Goal: Task Accomplishment & Management: Manage account settings

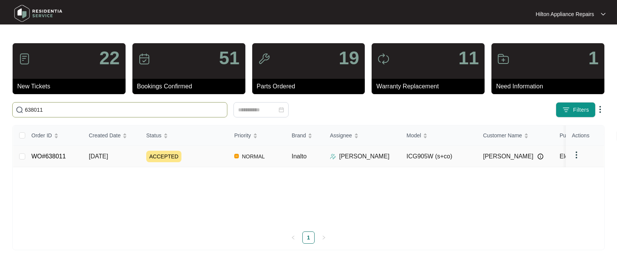
type input "638011"
click at [98, 155] on span "[DATE]" at bounding box center [98, 156] width 19 height 7
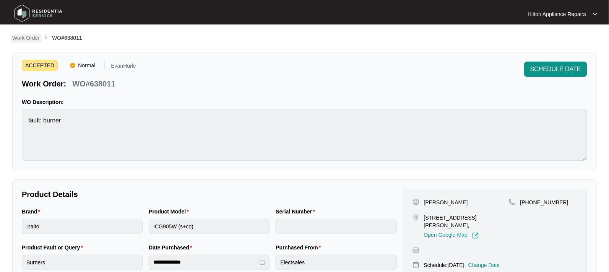
click at [20, 39] on p "Work Order" at bounding box center [26, 38] width 28 height 8
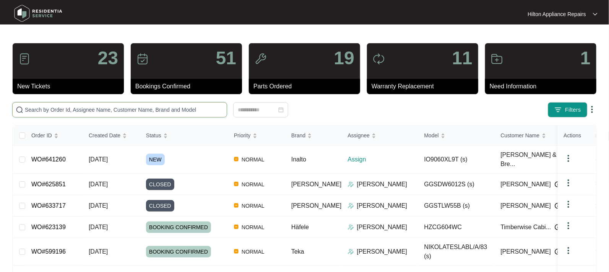
click at [44, 108] on input "text" at bounding box center [124, 110] width 199 height 8
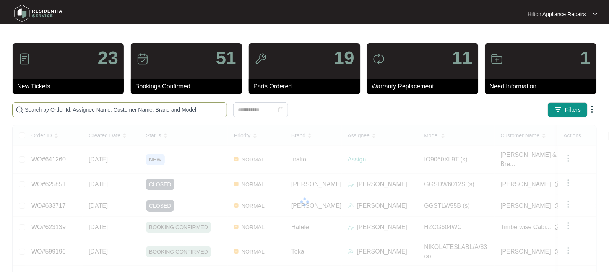
paste input "641260"
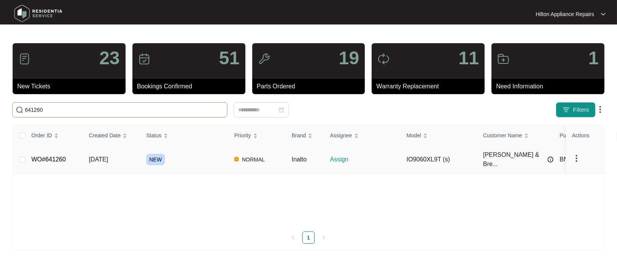
type input "641260"
click at [96, 156] on span "[DATE]" at bounding box center [98, 159] width 19 height 7
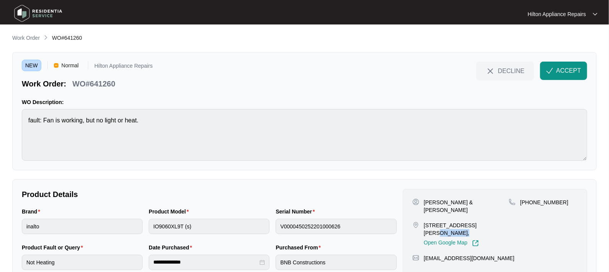
drag, startPoint x: 493, startPoint y: 217, endPoint x: 473, endPoint y: 216, distance: 20.3
click at [473, 221] on p "[STREET_ADDRESS][PERSON_NAME]," at bounding box center [466, 228] width 85 height 15
copy p "Anketell,"
click at [558, 68] on span "ACCEPT" at bounding box center [569, 70] width 25 height 9
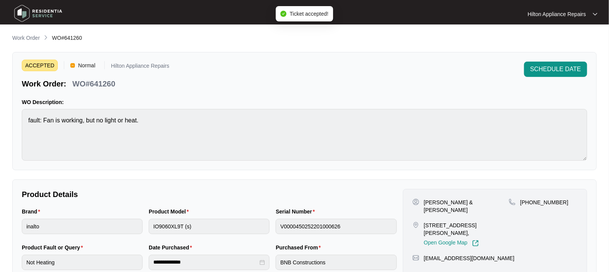
click at [533, 220] on div "[PHONE_NUMBER]" at bounding box center [543, 223] width 69 height 48
drag, startPoint x: 491, startPoint y: 217, endPoint x: 424, endPoint y: 217, distance: 67.3
click at [424, 221] on p "[STREET_ADDRESS][PERSON_NAME]," at bounding box center [466, 228] width 85 height 15
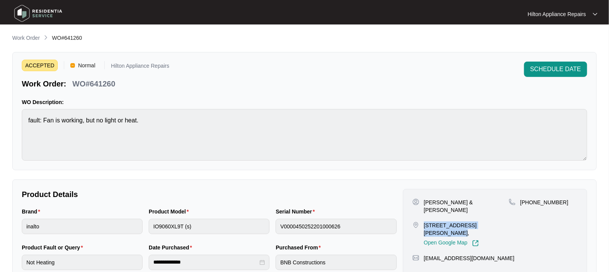
copy p "[STREET_ADDRESS][PERSON_NAME]"
drag, startPoint x: 484, startPoint y: 205, endPoint x: 425, endPoint y: 199, distance: 59.2
click at [425, 199] on div "[PERSON_NAME] & [PERSON_NAME]" at bounding box center [461, 206] width 96 height 15
copy p "[PERSON_NAME] & [PERSON_NAME]"
drag, startPoint x: 563, startPoint y: 200, endPoint x: 530, endPoint y: 203, distance: 33.0
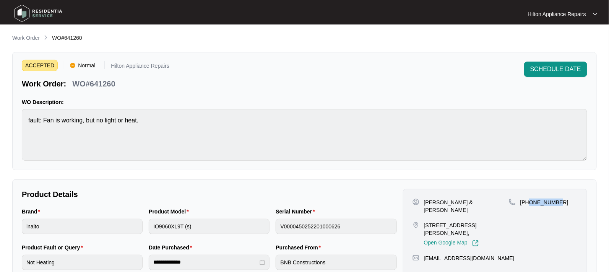
click at [530, 203] on div "[PHONE_NUMBER]" at bounding box center [543, 203] width 69 height 8
copy p "401850513"
drag, startPoint x: 458, startPoint y: 244, endPoint x: 425, endPoint y: 245, distance: 33.3
click at [425, 254] on div "[EMAIL_ADDRESS][DOMAIN_NAME]" at bounding box center [495, 258] width 165 height 8
copy p "[EMAIL_ADDRESS][DOMAIN_NAME]"
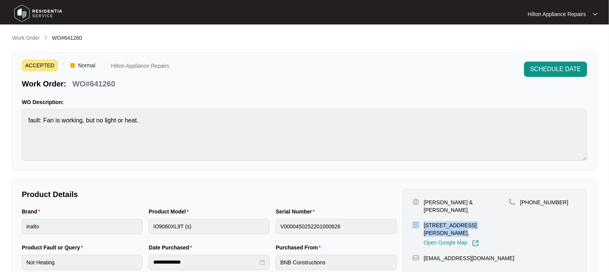
drag, startPoint x: 492, startPoint y: 217, endPoint x: 421, endPoint y: 217, distance: 70.8
click at [421, 221] on div "[STREET_ADDRESS][PERSON_NAME], Open Google Map" at bounding box center [461, 233] width 96 height 25
copy div "[STREET_ADDRESS][PERSON_NAME]"
click at [509, 220] on div "[PHONE_NUMBER]" at bounding box center [543, 223] width 69 height 48
drag, startPoint x: 491, startPoint y: 217, endPoint x: 426, endPoint y: 213, distance: 65.1
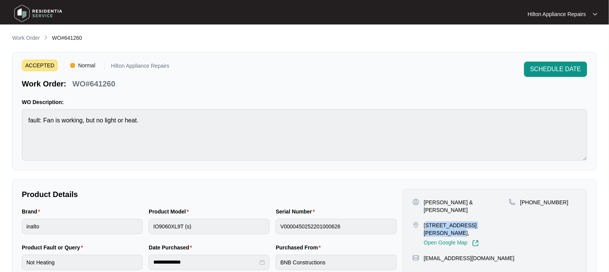
click at [426, 221] on p "[STREET_ADDRESS][PERSON_NAME]," at bounding box center [466, 228] width 85 height 15
click at [508, 223] on div "[STREET_ADDRESS][PERSON_NAME], Open Google Map" at bounding box center [461, 233] width 96 height 25
drag, startPoint x: 491, startPoint y: 215, endPoint x: 421, endPoint y: 216, distance: 70.4
click at [421, 221] on div "[STREET_ADDRESS][PERSON_NAME], Open Google Map" at bounding box center [461, 233] width 96 height 25
copy div "[STREET_ADDRESS][PERSON_NAME]"
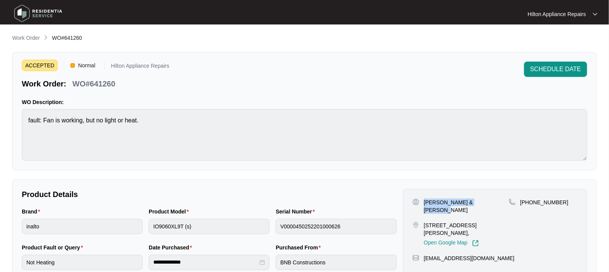
drag, startPoint x: 474, startPoint y: 202, endPoint x: 424, endPoint y: 200, distance: 49.4
click at [424, 200] on div "[PERSON_NAME] & [PERSON_NAME]" at bounding box center [461, 206] width 96 height 15
copy p "[PERSON_NAME] & [PERSON_NAME]"
drag, startPoint x: 557, startPoint y: 202, endPoint x: 530, endPoint y: 199, distance: 27.6
click at [530, 199] on div "[PHONE_NUMBER]" at bounding box center [543, 203] width 69 height 8
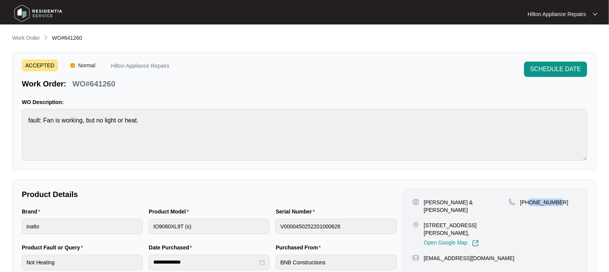
copy p "401850513"
drag, startPoint x: 481, startPoint y: 243, endPoint x: 422, endPoint y: 243, distance: 58.5
click at [422, 254] on div "[EMAIL_ADDRESS][DOMAIN_NAME]" at bounding box center [495, 258] width 165 height 8
copy p "[EMAIL_ADDRESS][DOMAIN_NAME]"
click at [106, 227] on div "Brand inalto Product Model IO9060XL9T (s) Serial Number V0000450252201000626" at bounding box center [209, 225] width 381 height 36
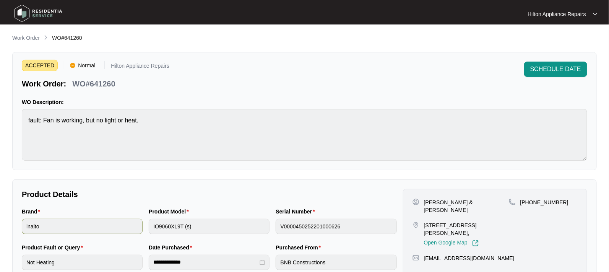
click at [142, 221] on div "Brand inalto Product Model IO9060XL9T (s) Serial Number V0000450252201000626" at bounding box center [209, 225] width 381 height 36
drag, startPoint x: 83, startPoint y: 39, endPoint x: 53, endPoint y: 40, distance: 30.2
click at [53, 40] on div "Work Order WO#641260" at bounding box center [304, 38] width 585 height 9
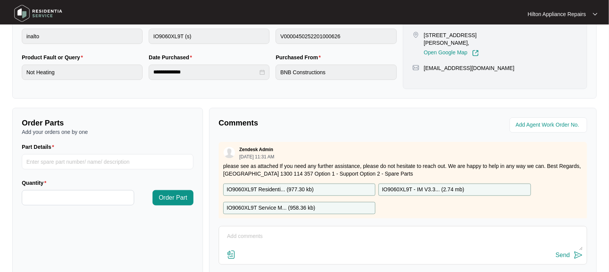
scroll to position [191, 0]
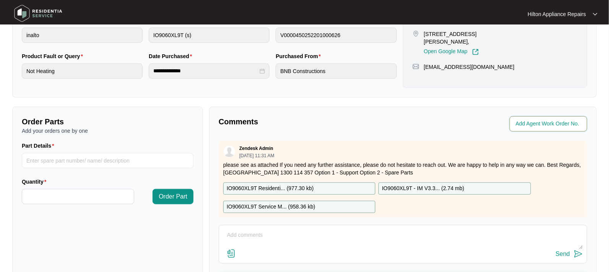
click at [533, 124] on input "string" at bounding box center [549, 123] width 67 height 9
type input "42251"
click at [339, 121] on p "Comments" at bounding box center [308, 121] width 179 height 11
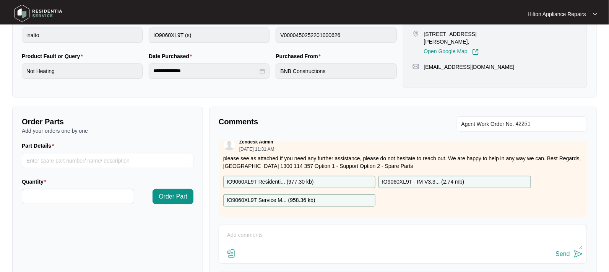
scroll to position [13, 0]
click at [235, 231] on textarea at bounding box center [403, 239] width 360 height 20
paste textarea "Called [PERSON_NAME] LMTC & texted"
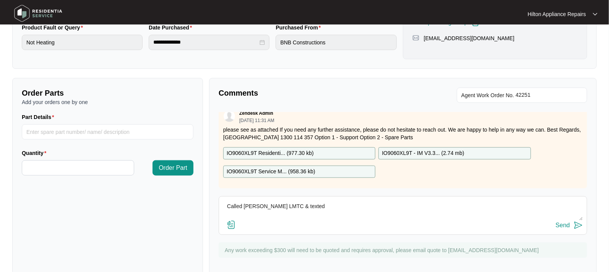
scroll to position [234, 0]
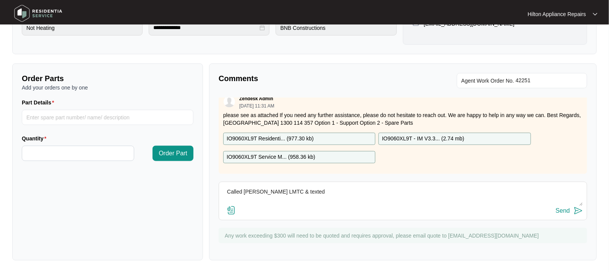
type textarea "Called [PERSON_NAME] LMTC & texted"
click at [559, 211] on div "Send" at bounding box center [563, 210] width 14 height 7
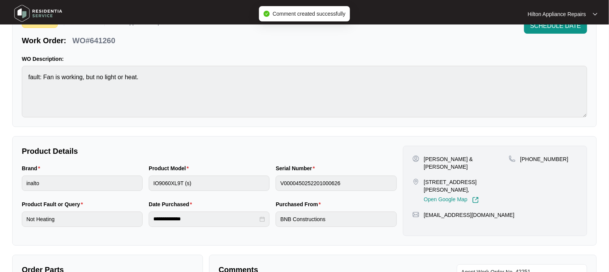
scroll to position [0, 0]
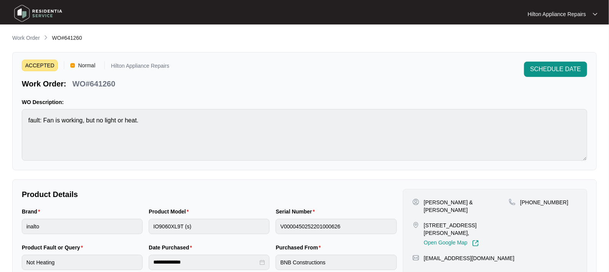
click at [25, 35] on span "Work Order" at bounding box center [26, 38] width 28 height 6
click at [26, 37] on p "Work Order" at bounding box center [26, 38] width 28 height 8
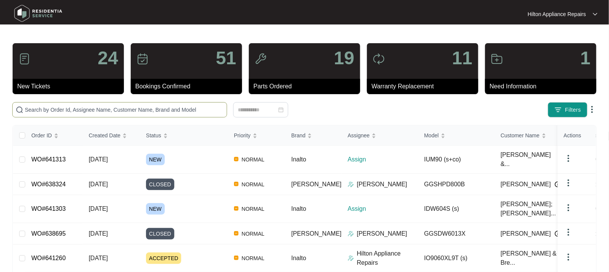
click at [39, 107] on input "text" at bounding box center [124, 110] width 199 height 8
paste input "WO#631707"
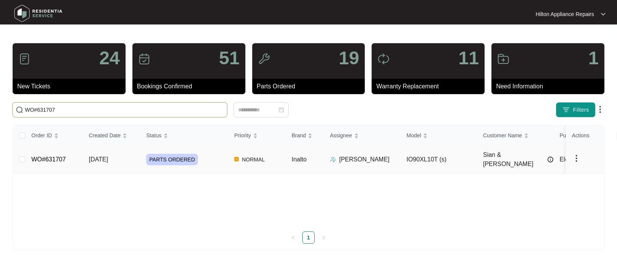
type input "WO#631707"
click at [104, 156] on span "[DATE]" at bounding box center [98, 159] width 19 height 7
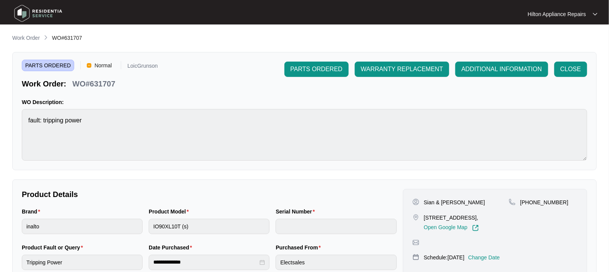
scroll to position [143, 0]
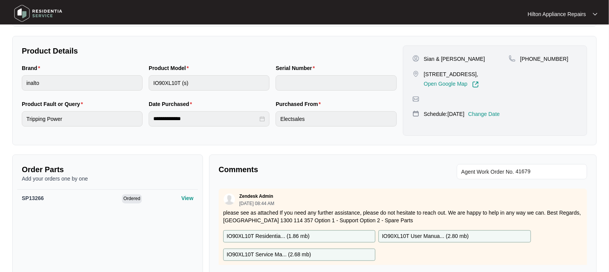
click at [498, 111] on p "Change Date" at bounding box center [485, 114] width 32 height 8
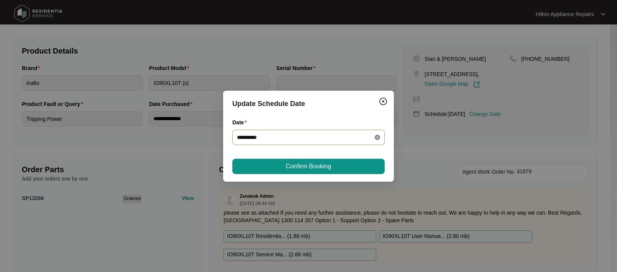
click at [379, 136] on icon "close-circle" at bounding box center [376, 137] width 5 height 5
click at [378, 137] on div at bounding box center [308, 137] width 143 height 8
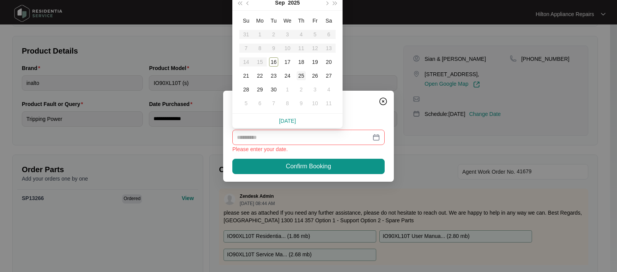
click at [301, 76] on div "25" at bounding box center [300, 75] width 9 height 9
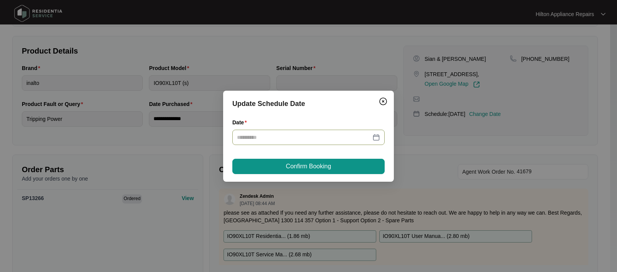
type input "**********"
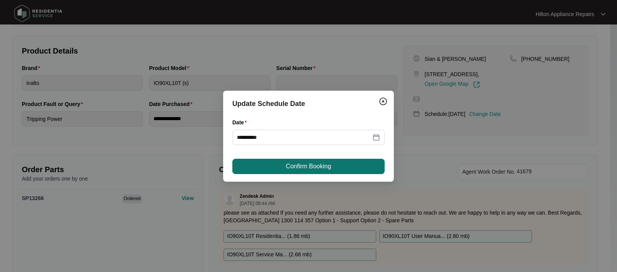
click at [309, 162] on span "Confirm Booking" at bounding box center [308, 166] width 45 height 9
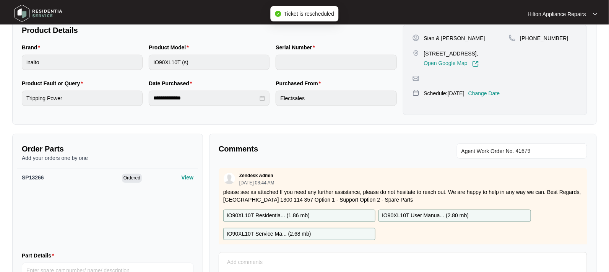
scroll to position [0, 0]
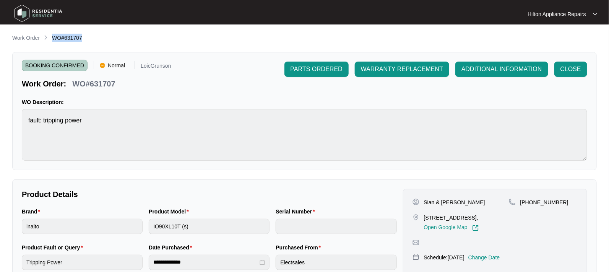
drag, startPoint x: 84, startPoint y: 37, endPoint x: 50, endPoint y: 36, distance: 33.7
click at [50, 36] on div "Work Order WO#631707" at bounding box center [304, 38] width 585 height 9
click at [24, 37] on p "Work Order" at bounding box center [26, 38] width 28 height 8
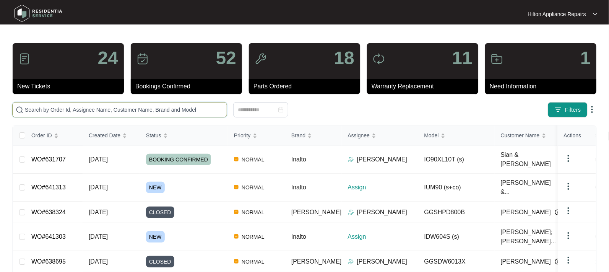
click at [55, 109] on input "text" at bounding box center [124, 110] width 199 height 8
paste input "WO#631707"
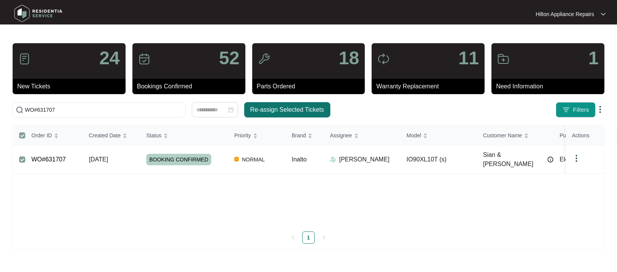
click at [279, 109] on span "Re-assign Selected Tickets" at bounding box center [287, 109] width 74 height 9
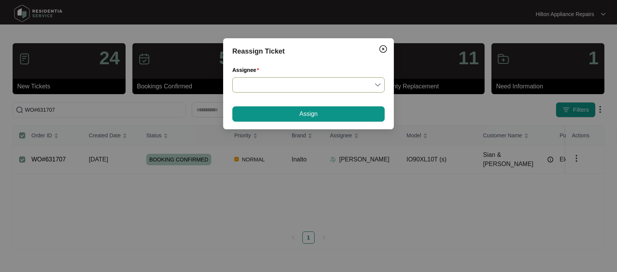
click at [379, 84] on input "Assignee" at bounding box center [308, 85] width 143 height 15
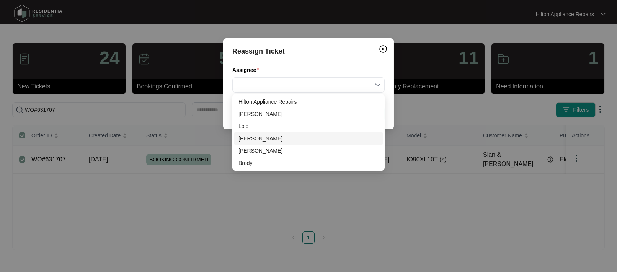
click at [247, 135] on div "[PERSON_NAME]" at bounding box center [308, 138] width 140 height 8
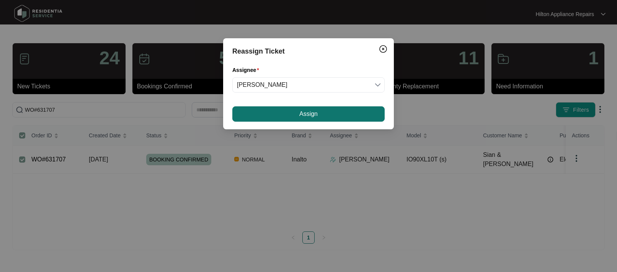
click at [298, 111] on button "Assign" at bounding box center [308, 113] width 152 height 15
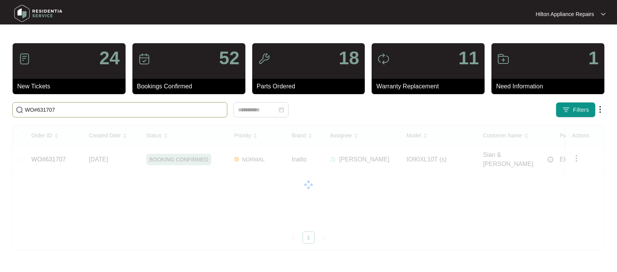
drag, startPoint x: 53, startPoint y: 113, endPoint x: 4, endPoint y: 111, distance: 49.0
click at [4, 112] on main "24 New Tickets 52 Bookings Confirmed 18 Parts Ordered 11 Warranty Replacement 1…" at bounding box center [308, 136] width 617 height 272
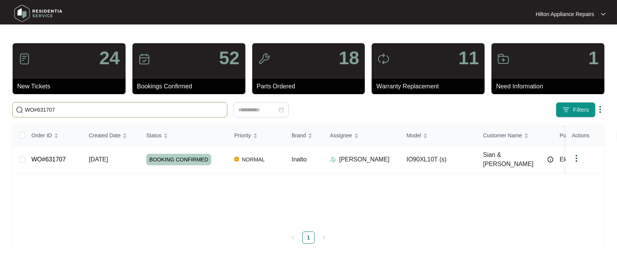
paste input "4901"
type input "WO#634901"
click at [93, 156] on span "[DATE]" at bounding box center [98, 159] width 19 height 7
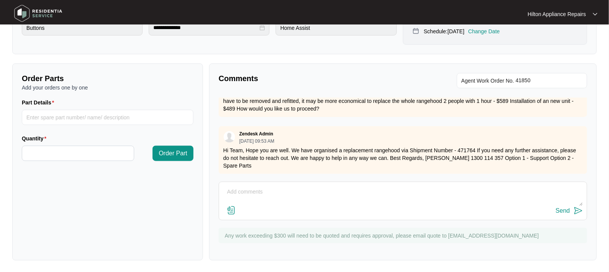
scroll to position [248, 0]
click at [237, 194] on textarea at bounding box center [403, 196] width 360 height 20
paste textarea "Called customer, no option to leave voicemail, texted"
type textarea "Called customer, no option to leave voicemail, texted"
click at [564, 211] on div "Send" at bounding box center [563, 210] width 14 height 7
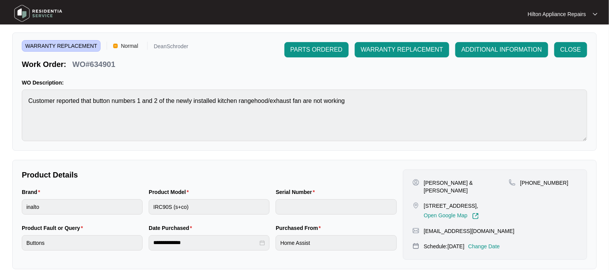
scroll to position [0, 0]
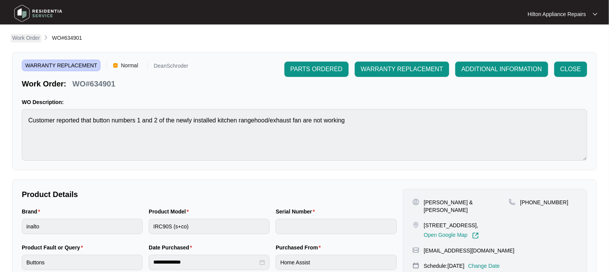
click at [18, 37] on p "Work Order" at bounding box center [26, 38] width 28 height 8
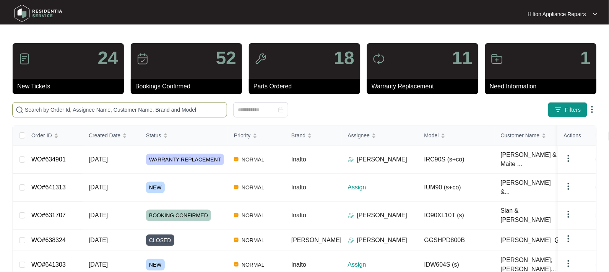
click at [34, 108] on input "text" at bounding box center [124, 110] width 199 height 8
paste input "641313"
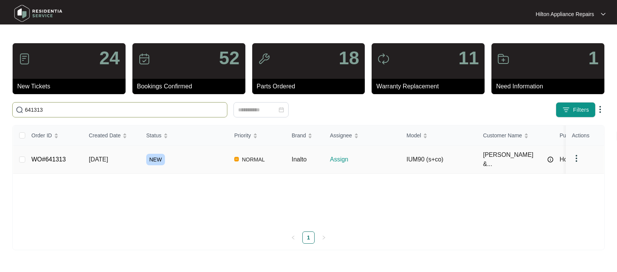
type input "641313"
click at [107, 156] on span "[DATE]" at bounding box center [98, 159] width 19 height 7
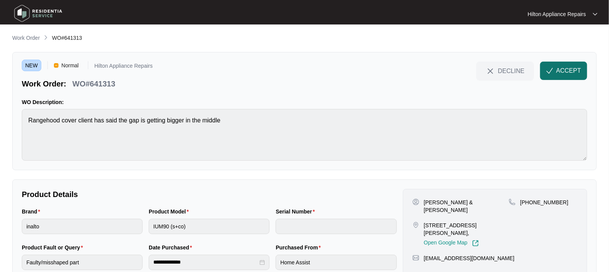
click at [566, 67] on span "ACCEPT" at bounding box center [569, 70] width 25 height 9
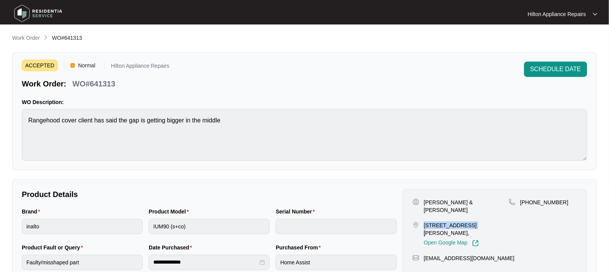
drag, startPoint x: 468, startPoint y: 217, endPoint x: 423, endPoint y: 216, distance: 44.4
click at [423, 221] on div "[STREET_ADDRESS][PERSON_NAME], Open Google Map" at bounding box center [461, 233] width 96 height 25
drag, startPoint x: 500, startPoint y: 201, endPoint x: 423, endPoint y: 201, distance: 76.5
click at [423, 201] on div "[PERSON_NAME] & [PERSON_NAME]" at bounding box center [461, 206] width 96 height 15
drag, startPoint x: 467, startPoint y: 219, endPoint x: 422, endPoint y: 216, distance: 45.2
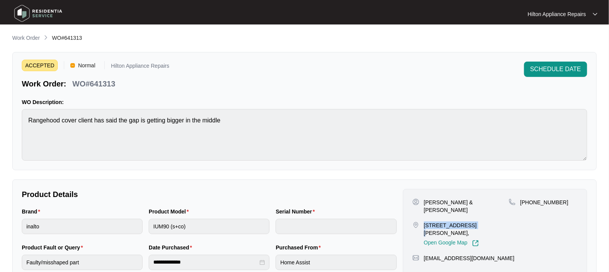
click at [422, 221] on div "[STREET_ADDRESS][PERSON_NAME], Open Google Map" at bounding box center [461, 233] width 96 height 25
drag, startPoint x: 500, startPoint y: 203, endPoint x: 423, endPoint y: 201, distance: 77.3
click at [423, 201] on div "[PERSON_NAME] & [PERSON_NAME]" at bounding box center [461, 206] width 96 height 15
drag, startPoint x: 558, startPoint y: 200, endPoint x: 530, endPoint y: 203, distance: 28.4
click at [530, 203] on div "[PHONE_NUMBER]" at bounding box center [543, 203] width 69 height 8
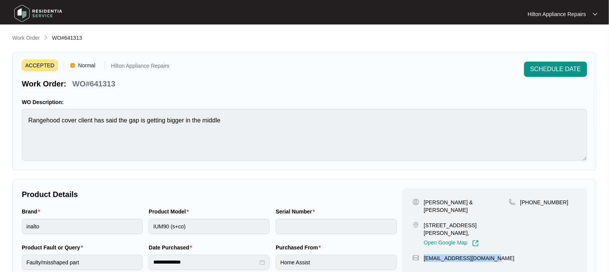
drag, startPoint x: 483, startPoint y: 250, endPoint x: 423, endPoint y: 251, distance: 60.1
click at [423, 254] on div "[EMAIL_ADDRESS][DOMAIN_NAME]" at bounding box center [495, 258] width 165 height 8
click at [96, 211] on div "Brand inalto Product Model IUM90 (s+co) Serial Number" at bounding box center [209, 225] width 381 height 36
click at [105, 213] on div "Brand inalto Product Model IUM90 (s+co) Serial Number" at bounding box center [209, 225] width 381 height 36
drag, startPoint x: 109, startPoint y: 87, endPoint x: 72, endPoint y: 83, distance: 36.9
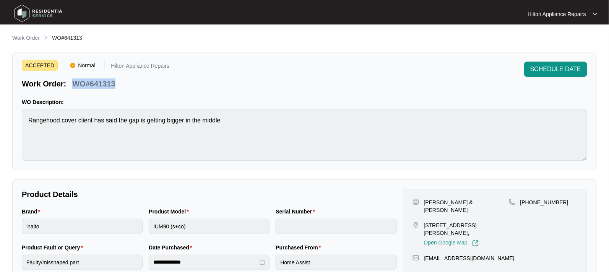
click at [72, 83] on div "Work Order: WO#641313" at bounding box center [96, 82] width 148 height 13
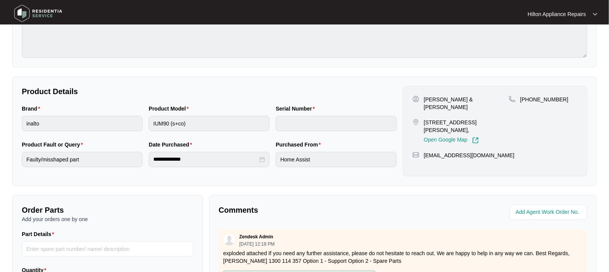
scroll to position [191, 0]
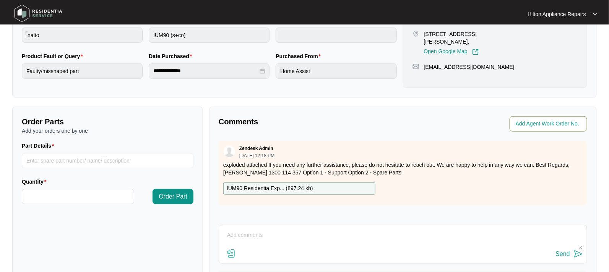
click at [536, 124] on input "string" at bounding box center [549, 123] width 67 height 9
type input "42255"
click at [404, 124] on div "Agent Work Order No." at bounding box center [496, 123] width 187 height 15
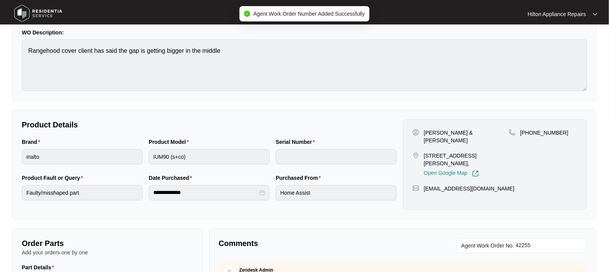
scroll to position [0, 0]
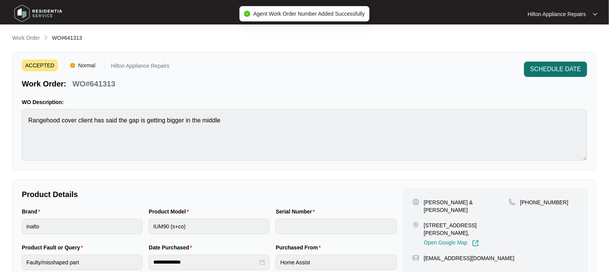
click at [557, 71] on span "SCHEDULE DATE" at bounding box center [556, 69] width 51 height 9
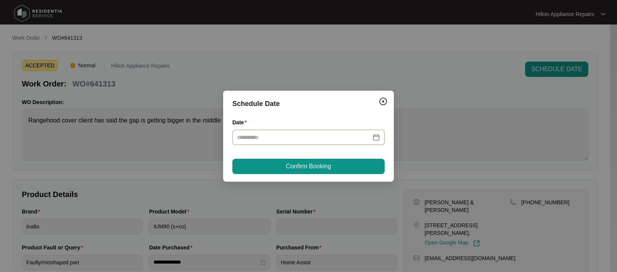
click at [377, 133] on div at bounding box center [308, 137] width 143 height 8
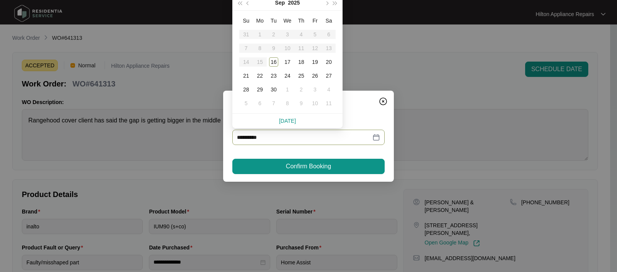
type input "**********"
click at [259, 76] on div "22" at bounding box center [259, 75] width 9 height 9
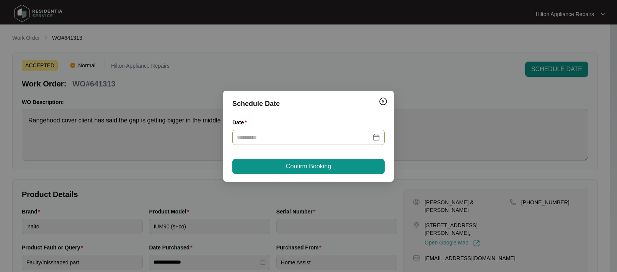
type input "**********"
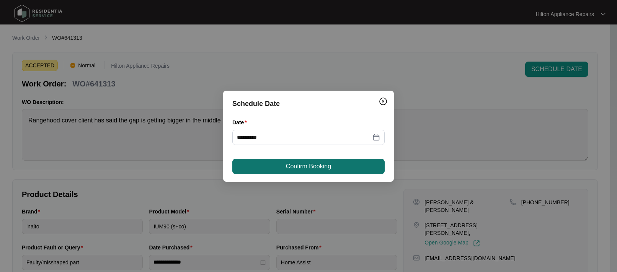
click at [301, 163] on span "Confirm Booking" at bounding box center [308, 166] width 45 height 9
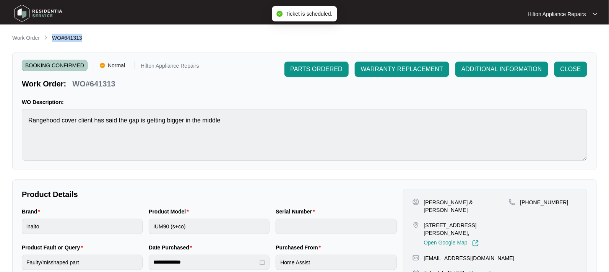
drag, startPoint x: 81, startPoint y: 40, endPoint x: 52, endPoint y: 40, distance: 29.5
click at [52, 40] on div "Work Order WO#641313" at bounding box center [304, 38] width 585 height 9
click at [24, 35] on p "Work Order" at bounding box center [26, 38] width 28 height 8
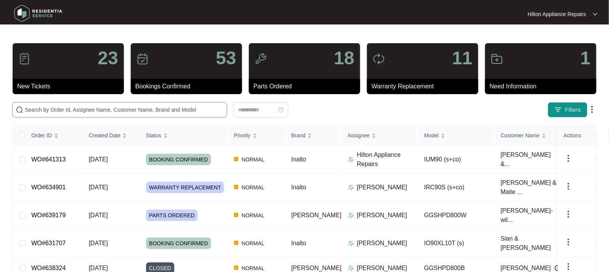
click at [37, 109] on input "text" at bounding box center [124, 110] width 199 height 8
paste input "WO#641313"
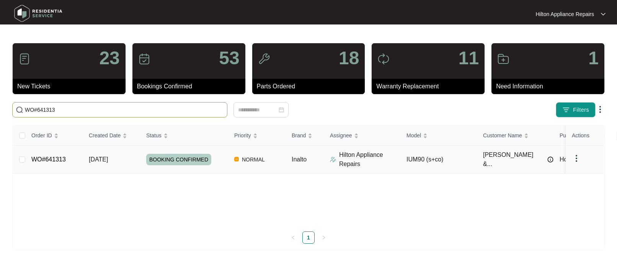
type input "WO#641313"
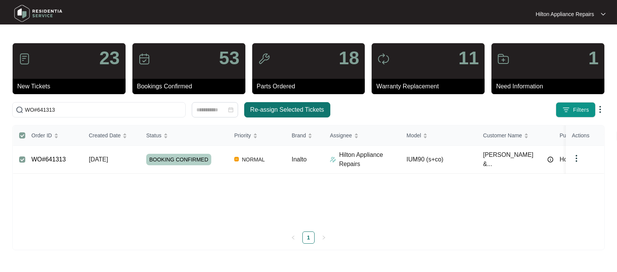
click at [270, 109] on span "Re-assign Selected Tickets" at bounding box center [287, 109] width 74 height 9
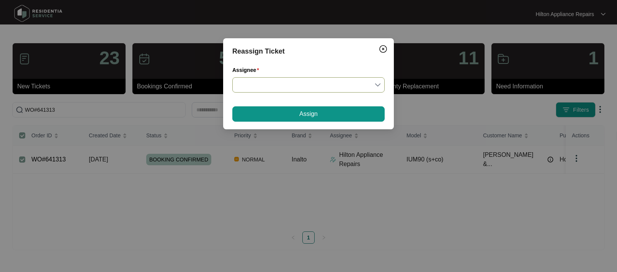
click at [377, 85] on input "Assignee" at bounding box center [308, 85] width 143 height 15
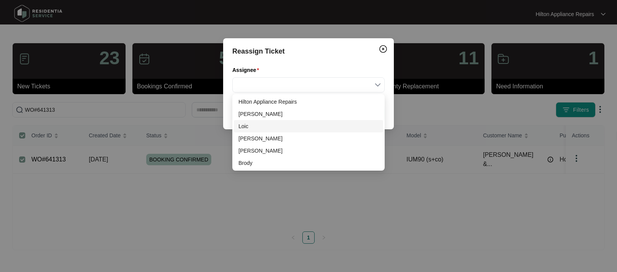
click at [248, 123] on div "Loic" at bounding box center [308, 126] width 140 height 8
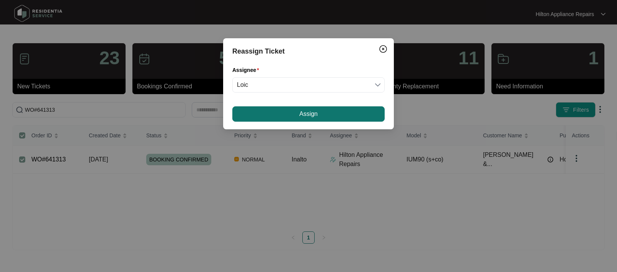
click at [294, 113] on button "Assign" at bounding box center [308, 113] width 152 height 15
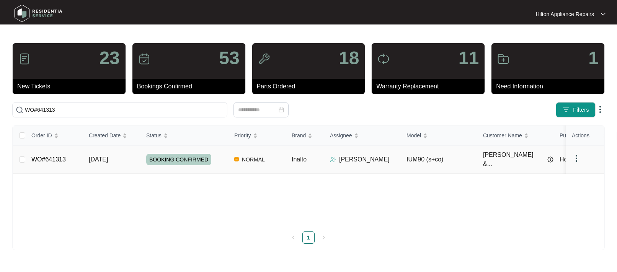
click at [107, 158] on div "Order ID Created Date Status Priority Brand Assignee Model Customer Name Purcha…" at bounding box center [308, 184] width 591 height 118
click at [99, 156] on span "[DATE]" at bounding box center [98, 159] width 19 height 7
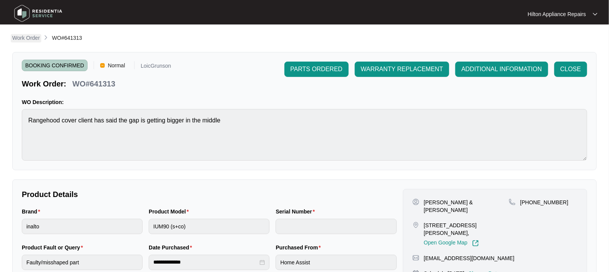
click at [26, 39] on p "Work Order" at bounding box center [26, 38] width 28 height 8
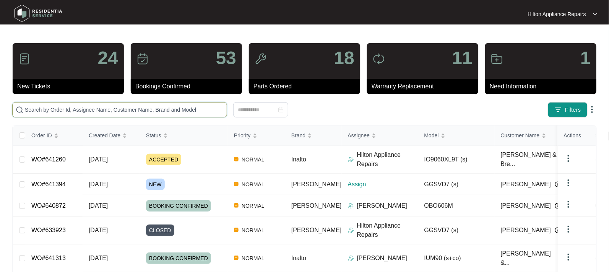
click at [39, 112] on input "text" at bounding box center [124, 110] width 199 height 8
paste input "641303"
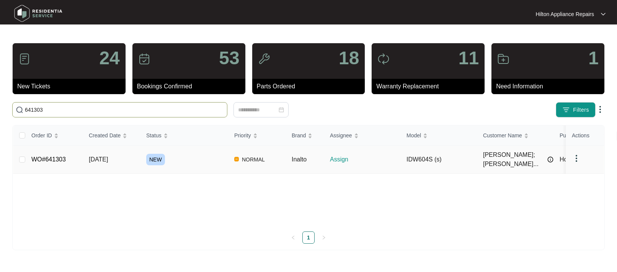
type input "641303"
click at [105, 156] on span "[DATE]" at bounding box center [98, 159] width 19 height 7
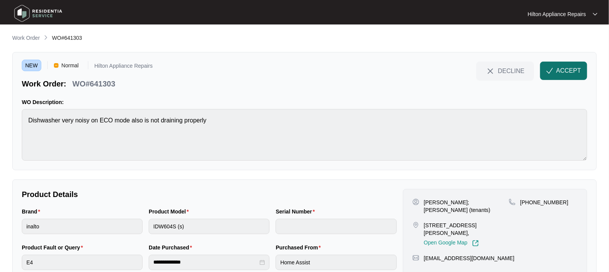
click at [555, 72] on button "ACCEPT" at bounding box center [563, 71] width 47 height 18
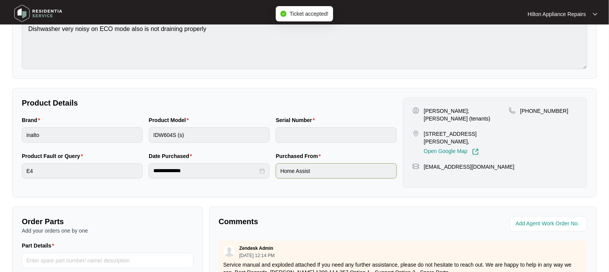
scroll to position [96, 0]
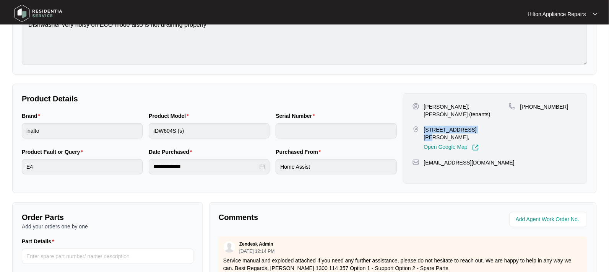
drag, startPoint x: 468, startPoint y: 120, endPoint x: 425, endPoint y: 122, distance: 43.7
click at [425, 126] on p "[STREET_ADDRESS][PERSON_NAME]," at bounding box center [466, 133] width 85 height 15
click at [461, 106] on p "[PERSON_NAME]; [PERSON_NAME] (tenants)" at bounding box center [466, 110] width 85 height 15
drag, startPoint x: 441, startPoint y: 105, endPoint x: 424, endPoint y: 105, distance: 16.8
click at [424, 105] on p "[PERSON_NAME]; [PERSON_NAME] (tenants)" at bounding box center [466, 110] width 85 height 15
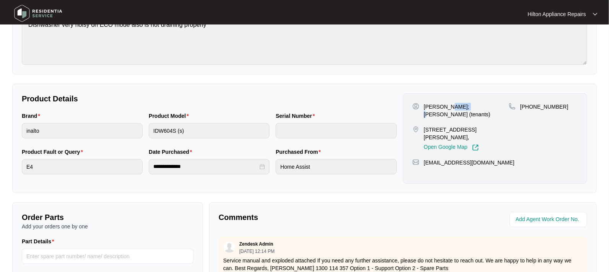
drag, startPoint x: 463, startPoint y: 106, endPoint x: 444, endPoint y: 104, distance: 18.8
click at [444, 104] on p "[PERSON_NAME]; [PERSON_NAME] (tenants)" at bounding box center [466, 110] width 85 height 15
drag, startPoint x: 562, startPoint y: 105, endPoint x: 530, endPoint y: 109, distance: 31.9
click at [530, 109] on div "[PHONE_NUMBER]" at bounding box center [543, 107] width 69 height 8
drag, startPoint x: 489, startPoint y: 146, endPoint x: 423, endPoint y: 147, distance: 66.2
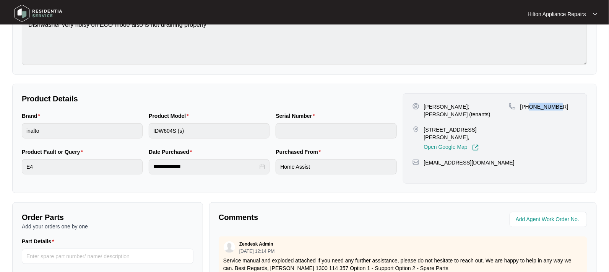
click at [423, 159] on div "[EMAIL_ADDRESS][DOMAIN_NAME]" at bounding box center [495, 163] width 165 height 8
click at [132, 128] on div "Brand inalto Product Model IDW604S (s) Serial Number" at bounding box center [209, 130] width 381 height 36
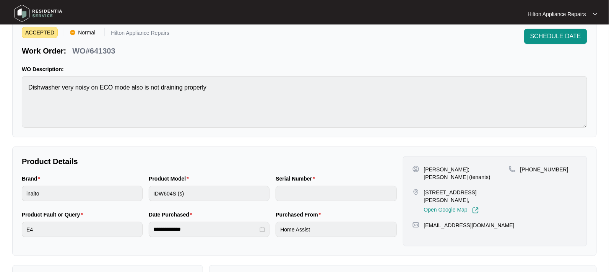
scroll to position [0, 0]
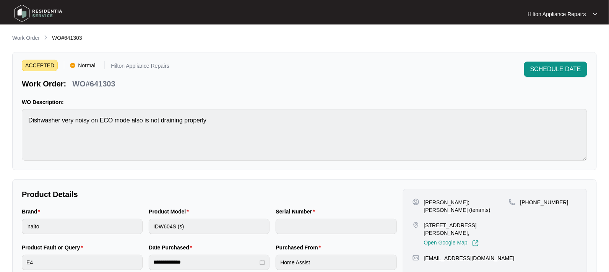
click at [225, 195] on p "Product Details" at bounding box center [209, 194] width 375 height 11
click at [142, 223] on div "Brand inalto Product Model IDW604S (s) Serial Number" at bounding box center [209, 225] width 381 height 36
drag, startPoint x: 120, startPoint y: 84, endPoint x: 72, endPoint y: 86, distance: 47.9
click at [72, 86] on div "Work Order: WO#641303" at bounding box center [96, 82] width 148 height 13
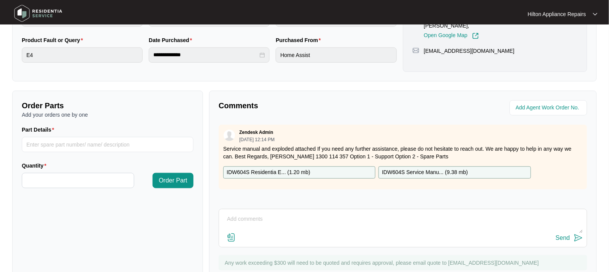
scroll to position [234, 0]
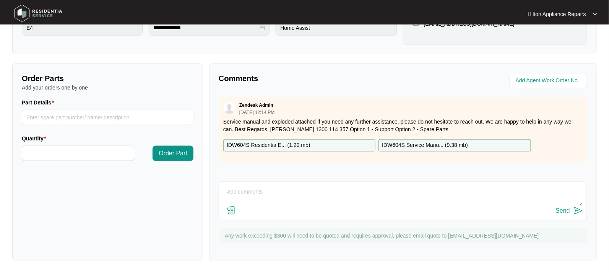
drag, startPoint x: 249, startPoint y: 189, endPoint x: 261, endPoint y: 189, distance: 12.2
click at [249, 189] on textarea at bounding box center [403, 196] width 360 height 20
paste textarea "Called [PERSON_NAME] LMTC & texted"
type textarea "Called [PERSON_NAME] LMTC & texted"
click at [560, 207] on div "Send" at bounding box center [563, 210] width 14 height 7
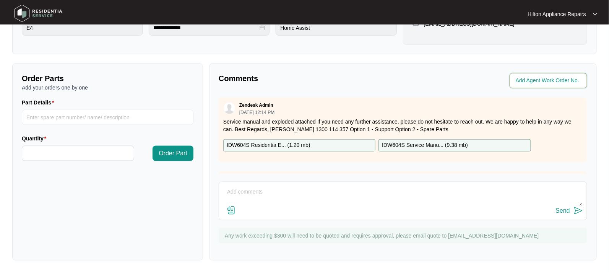
click at [523, 81] on input "string" at bounding box center [549, 80] width 67 height 9
type input "42259"
click at [394, 90] on div "Comments Agent Work Order No. Zendesk Admin [DATE] 12:14 PM Service manual and …" at bounding box center [403, 161] width 388 height 197
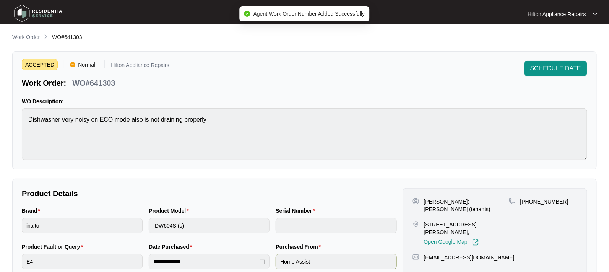
scroll to position [0, 0]
